Goal: Information Seeking & Learning: Check status

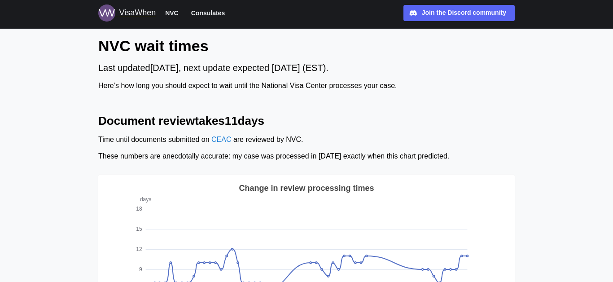
click at [216, 14] on span "Consulates" at bounding box center [208, 13] width 34 height 11
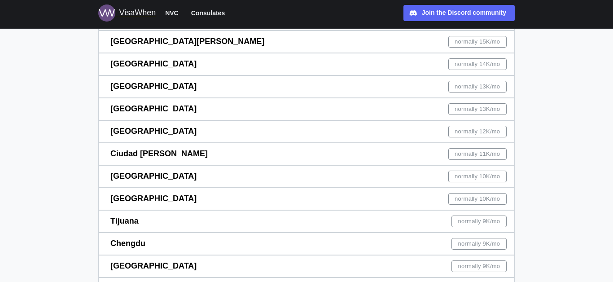
scroll to position [327, 0]
click at [130, 179] on span "[GEOGRAPHIC_DATA]" at bounding box center [153, 175] width 86 height 9
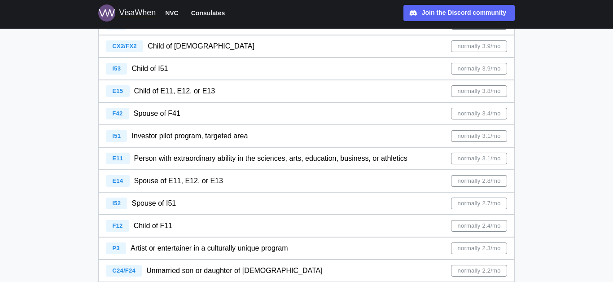
scroll to position [783, 0]
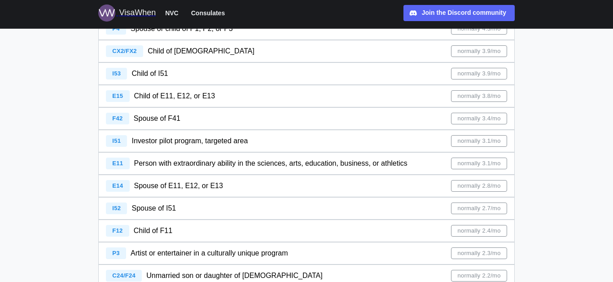
click at [171, 165] on span "Person with extraordinary ability in the sciences, arts, education, business, o…" at bounding box center [270, 163] width 273 height 8
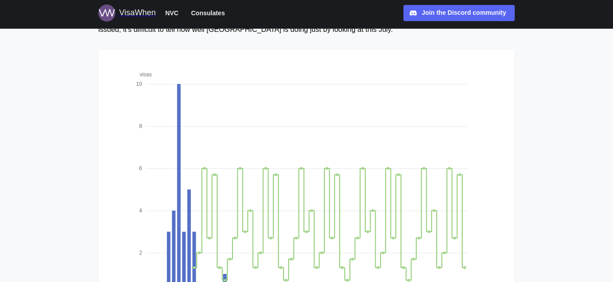
scroll to position [97, 0]
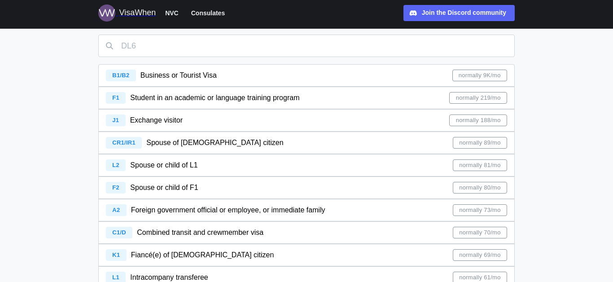
scroll to position [39, 0]
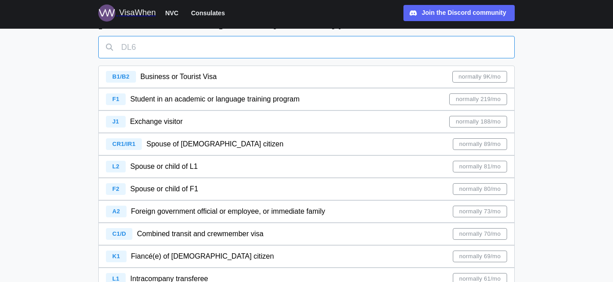
click at [360, 41] on input "text" at bounding box center [306, 47] width 416 height 22
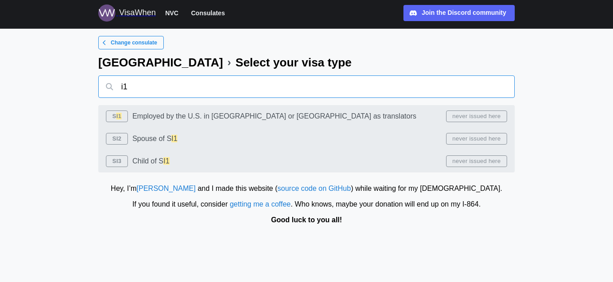
scroll to position [0, 0]
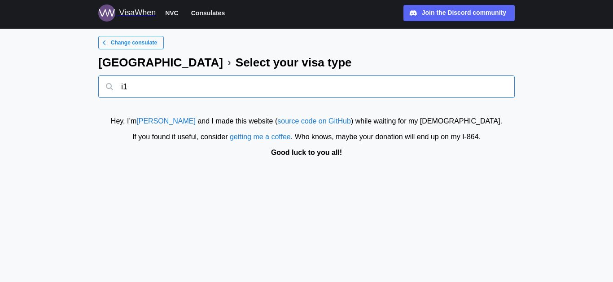
type input "i"
